Goal: Task Accomplishment & Management: Use online tool/utility

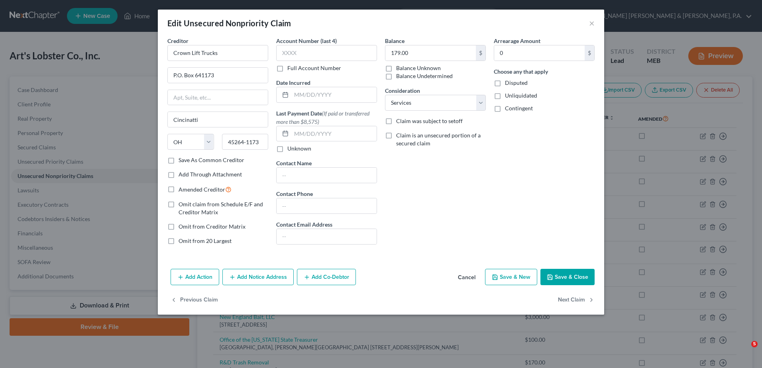
select select "36"
select select "14"
click at [582, 282] on button "Save & Close" at bounding box center [567, 277] width 54 height 17
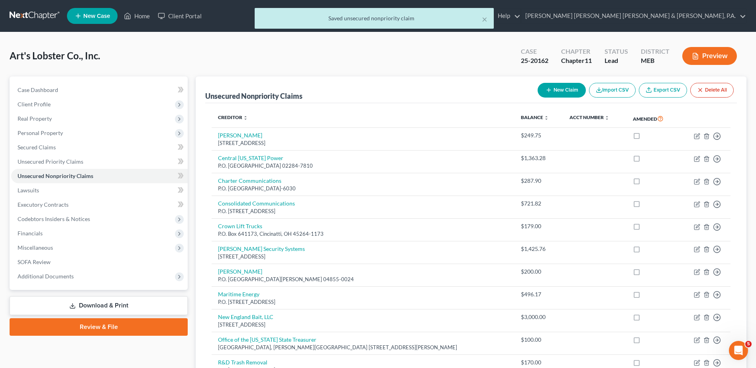
click at [136, 20] on div "× Saved unsecured nonpriority claim" at bounding box center [374, 20] width 756 height 25
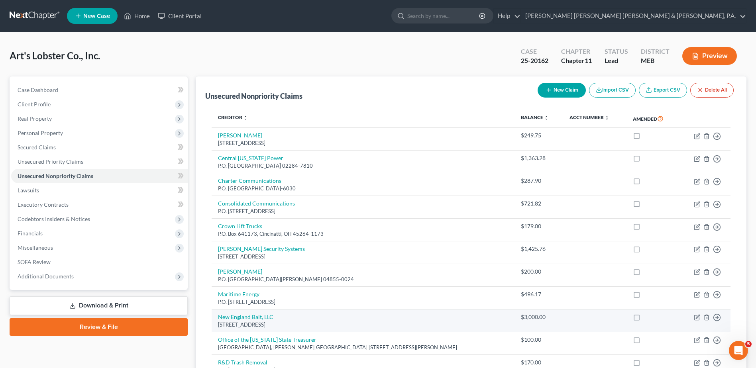
click at [379, 329] on td "New England Bait, LLC [STREET_ADDRESS]" at bounding box center [363, 321] width 303 height 23
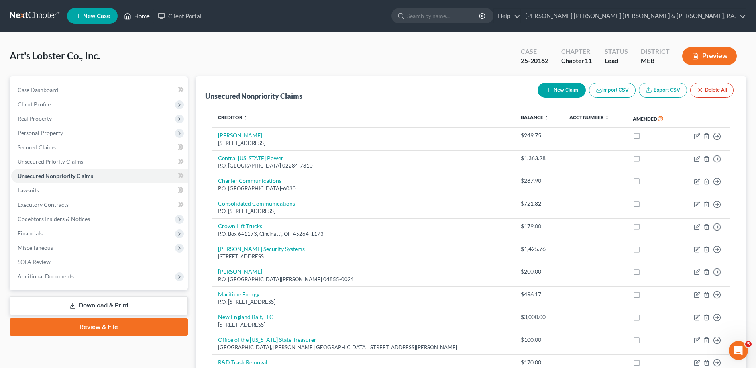
click at [141, 21] on link "Home" at bounding box center [137, 16] width 34 height 14
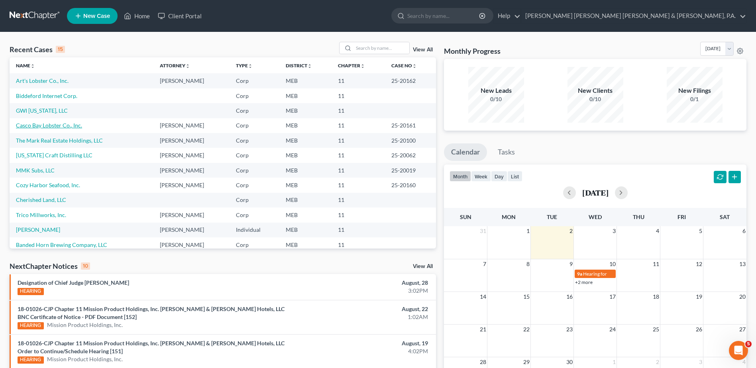
click at [30, 128] on link "Casco Bay Lobster Co., Inc." at bounding box center [49, 125] width 66 height 7
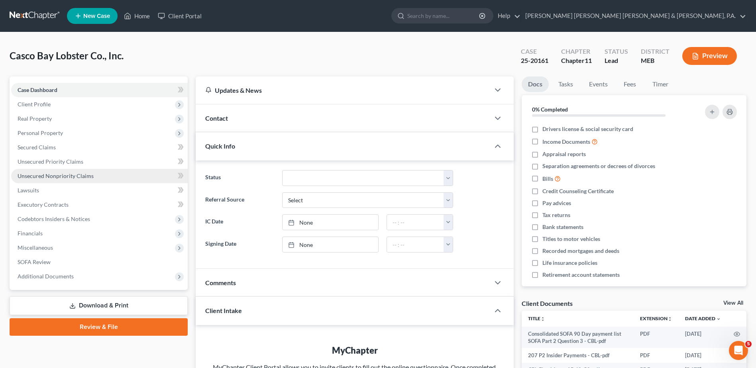
click at [52, 173] on span "Unsecured Nonpriority Claims" at bounding box center [56, 176] width 76 height 7
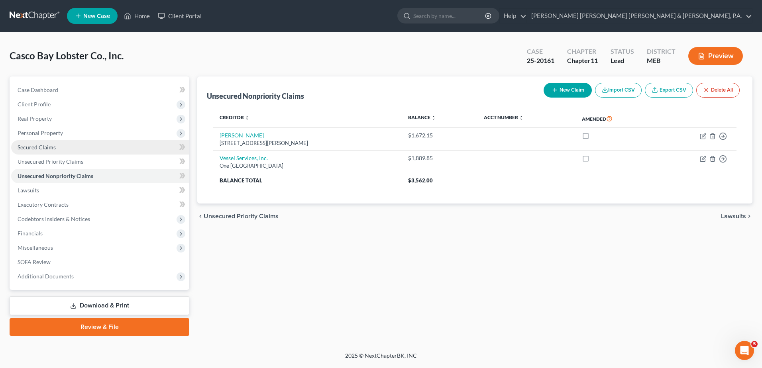
click at [39, 149] on span "Secured Claims" at bounding box center [37, 147] width 38 height 7
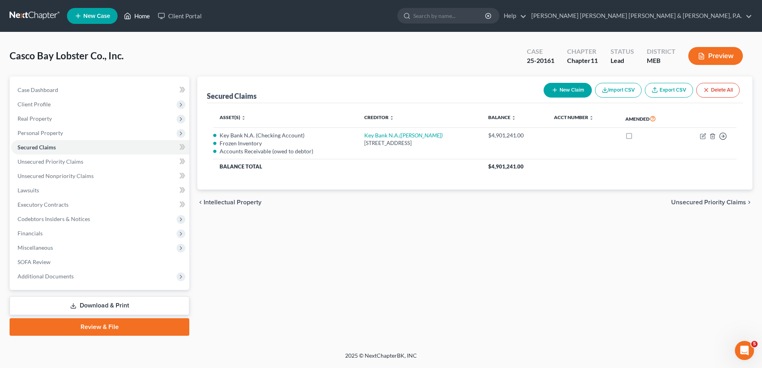
click at [138, 16] on link "Home" at bounding box center [137, 16] width 34 height 14
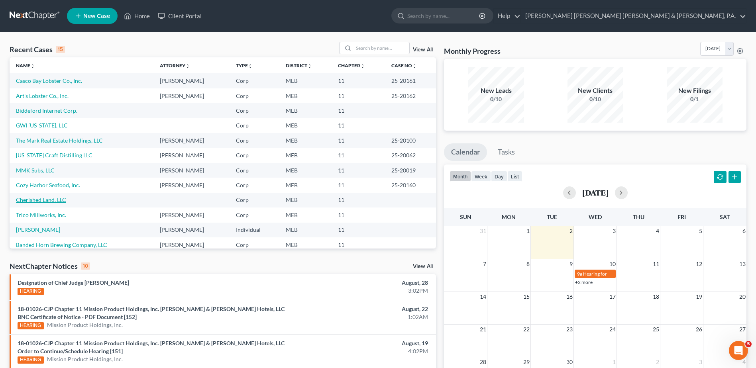
click at [54, 197] on link "Cherished Land, LLC" at bounding box center [41, 199] width 50 height 7
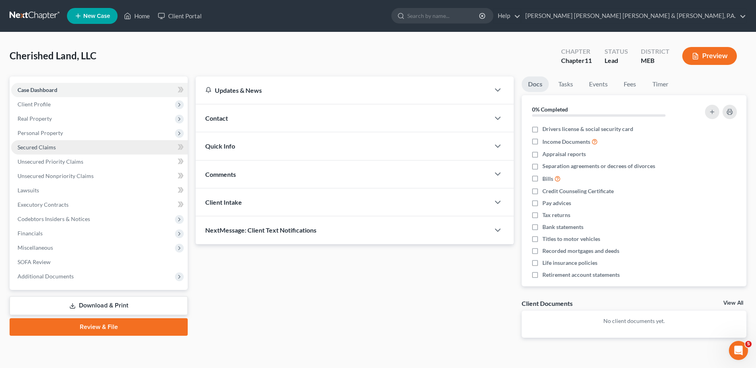
click at [40, 149] on span "Secured Claims" at bounding box center [37, 147] width 38 height 7
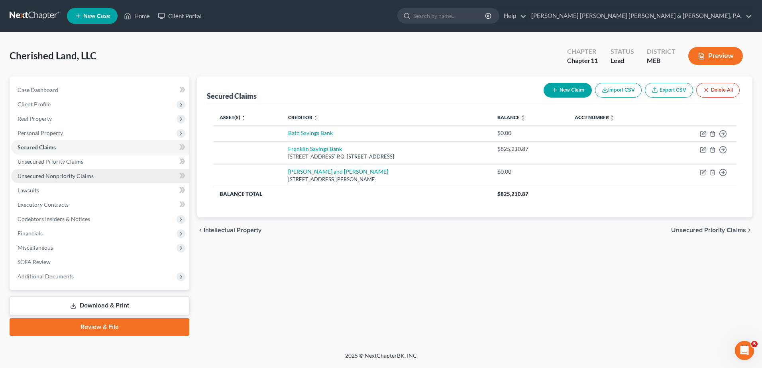
click at [64, 176] on span "Unsecured Nonpriority Claims" at bounding box center [56, 176] width 76 height 7
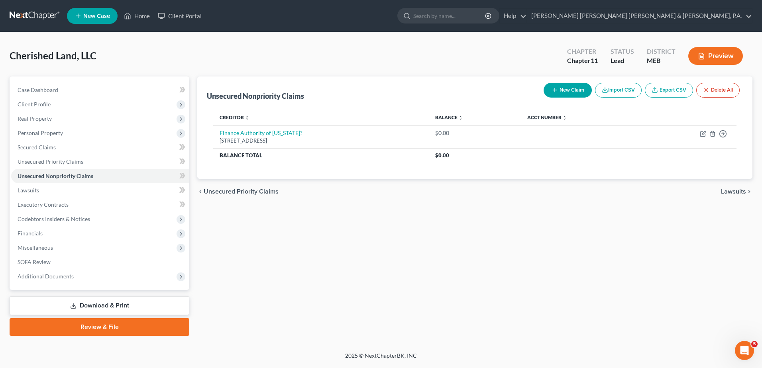
click at [98, 299] on link "Download & Print" at bounding box center [100, 306] width 180 height 19
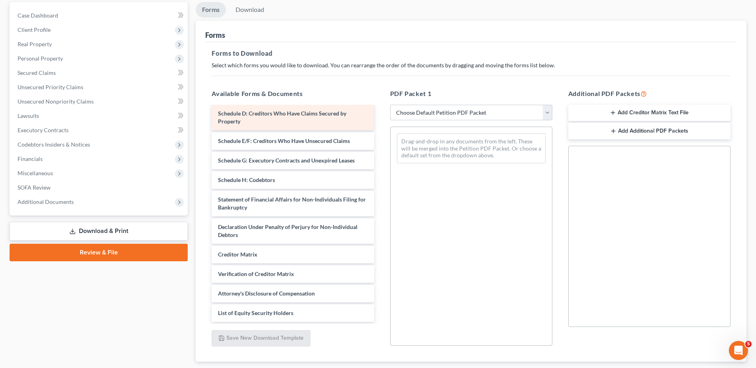
scroll to position [80, 0]
